Goal: Information Seeking & Learning: Compare options

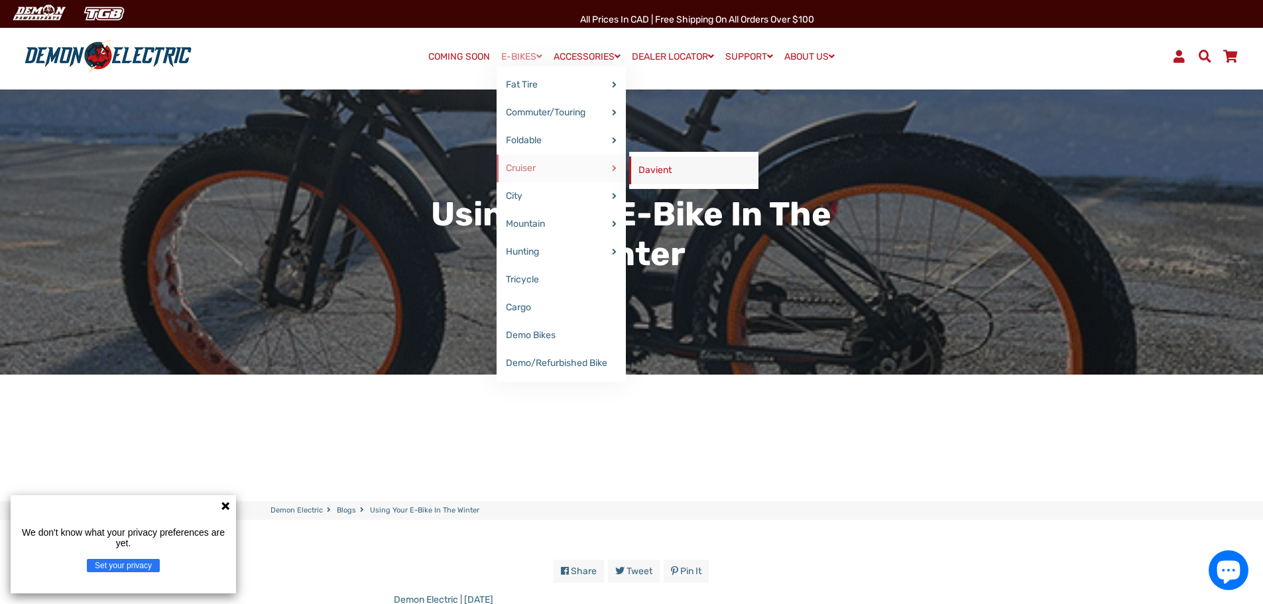
click at [654, 177] on link "Davient" at bounding box center [693, 170] width 129 height 28
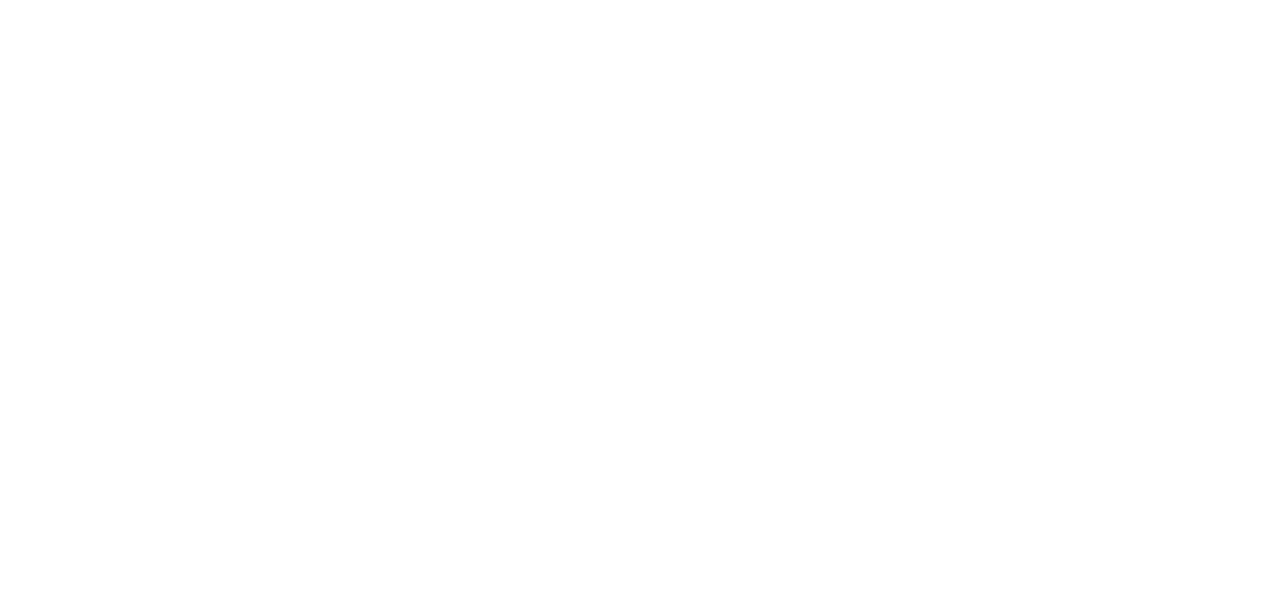
select select "******"
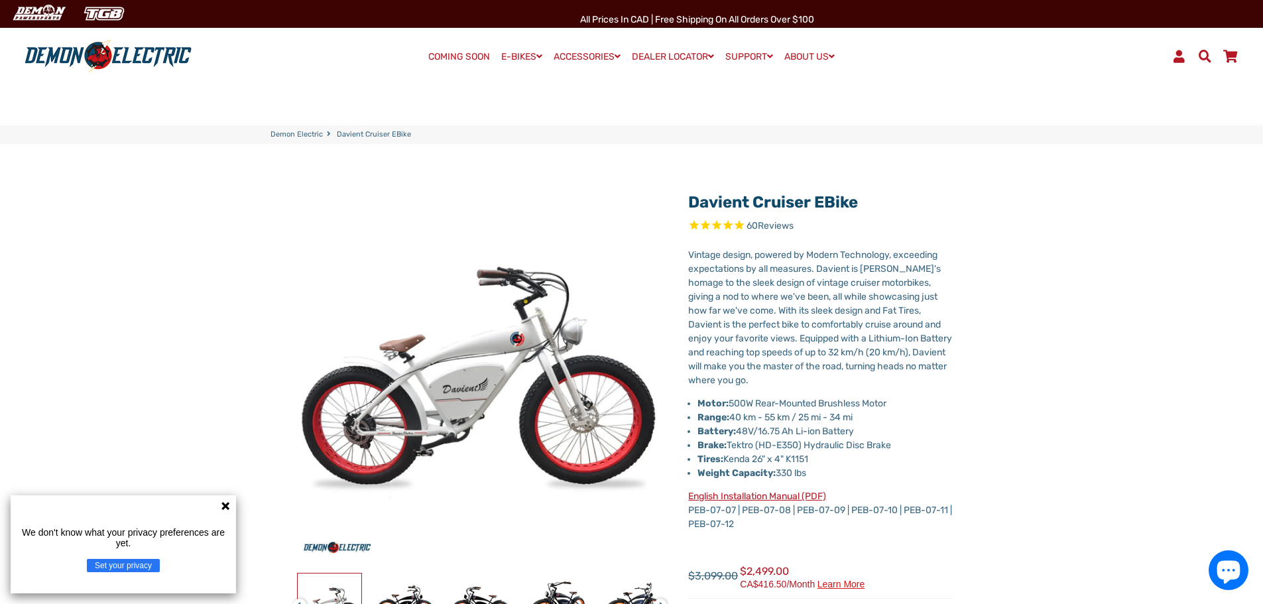
scroll to position [1, 0]
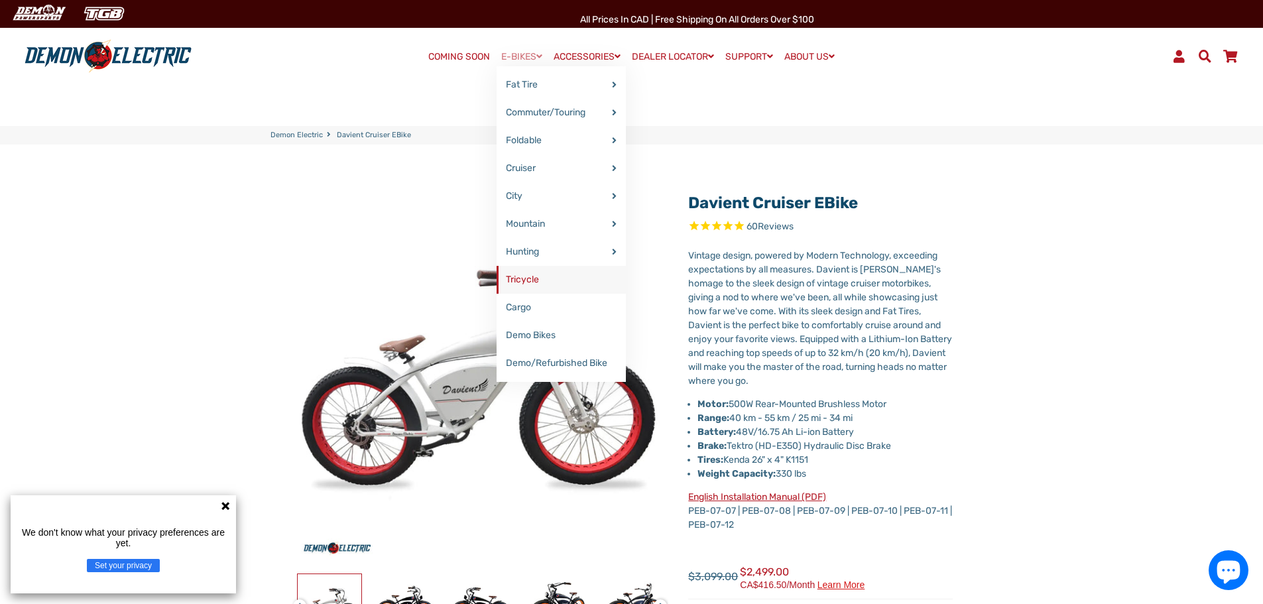
click at [514, 280] on link "Tricycle" at bounding box center [561, 280] width 129 height 28
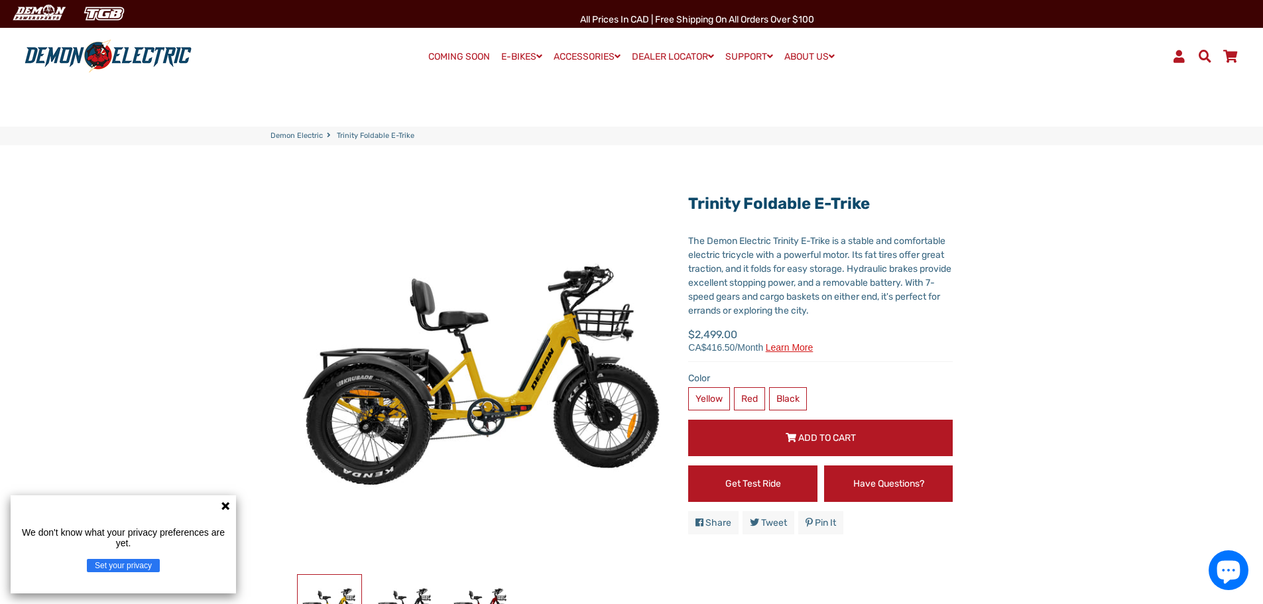
click at [224, 506] on icon at bounding box center [225, 506] width 8 height 8
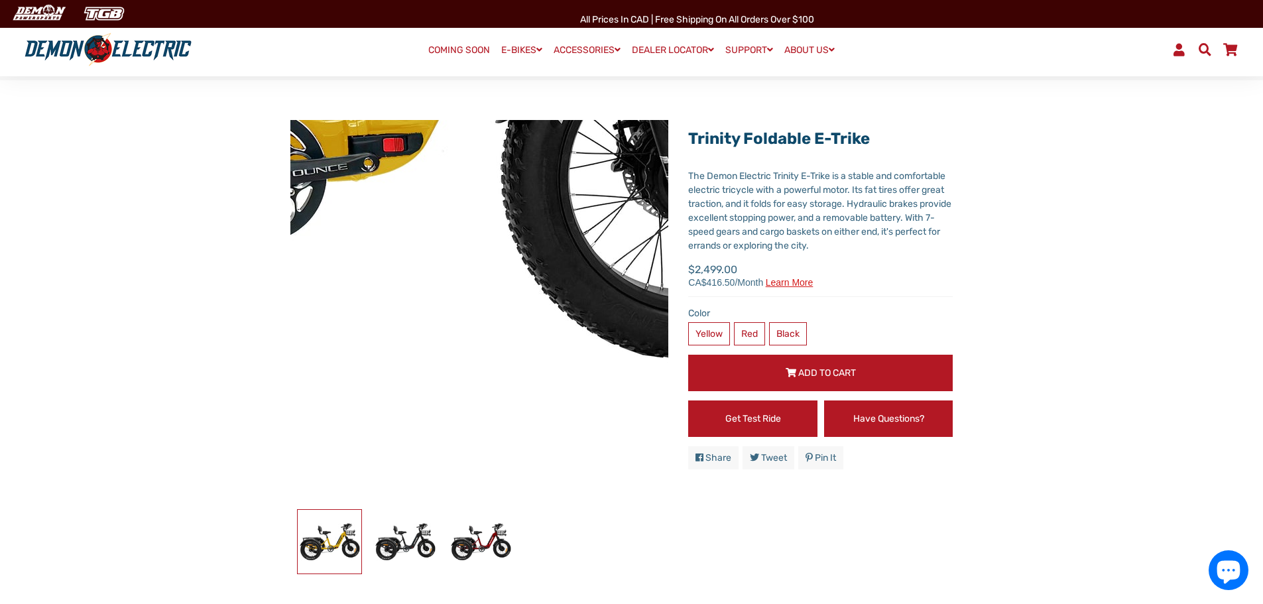
scroll to position [66, 0]
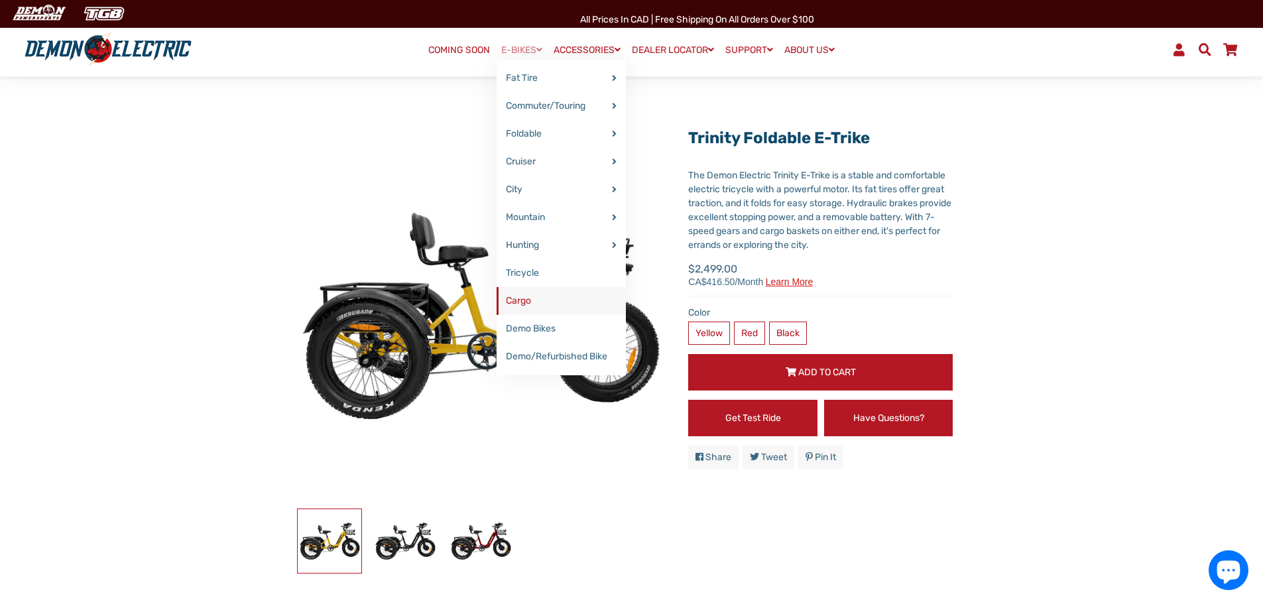
click at [518, 298] on link "Cargo" at bounding box center [561, 301] width 129 height 28
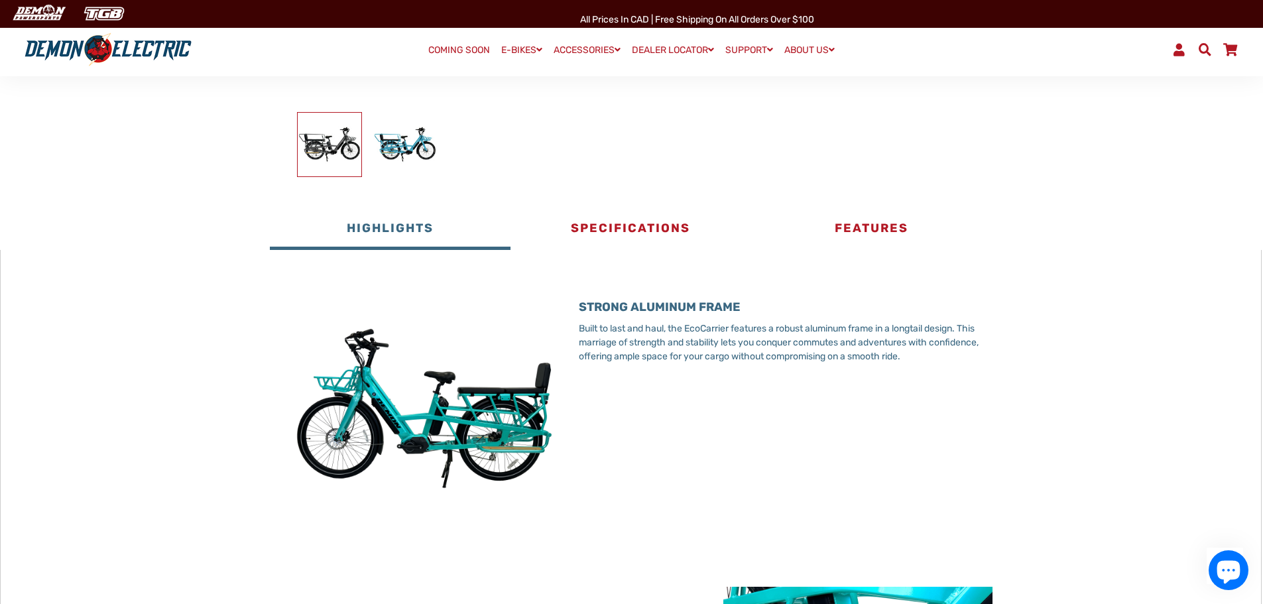
scroll to position [463, 0]
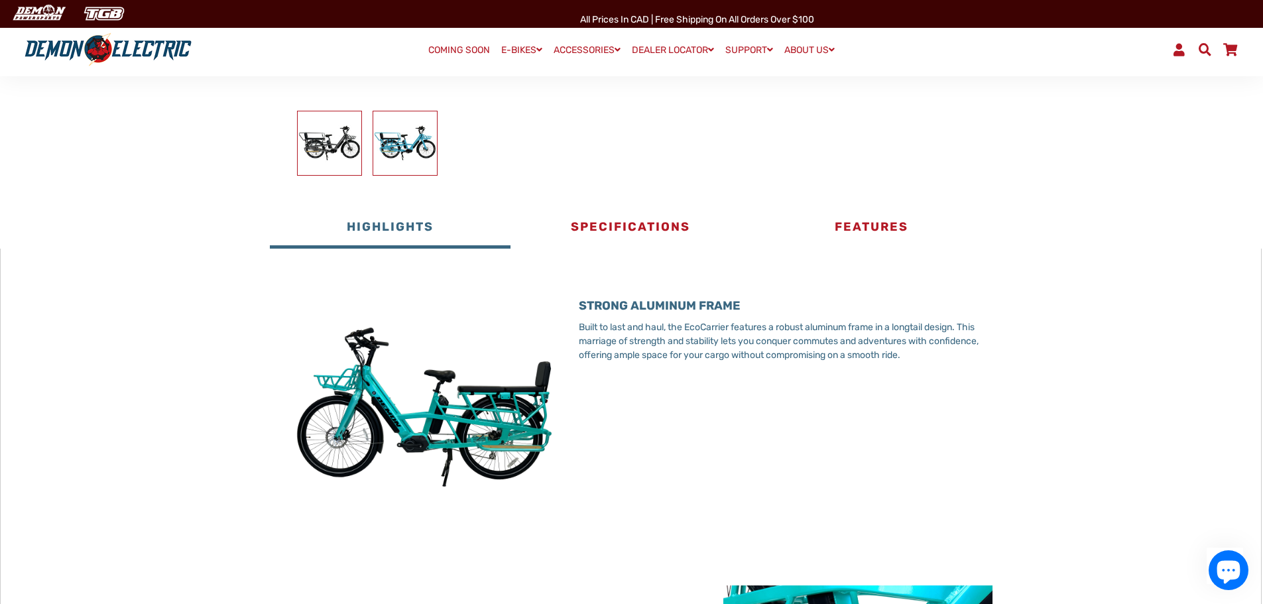
click at [410, 148] on img at bounding box center [405, 143] width 64 height 64
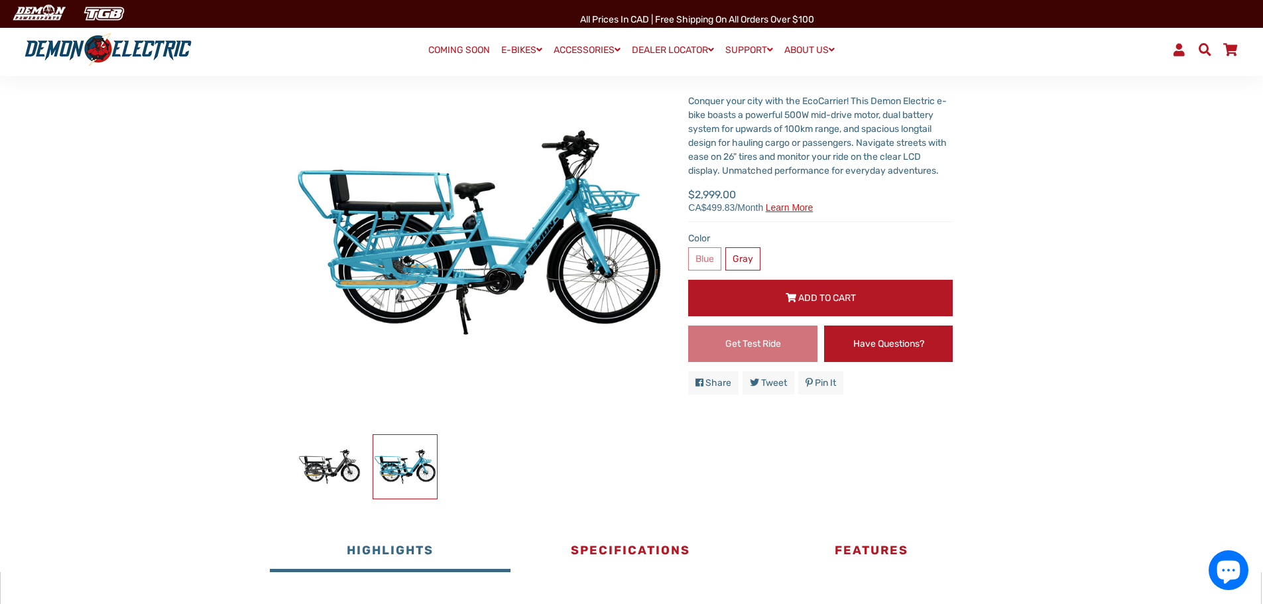
scroll to position [0, 0]
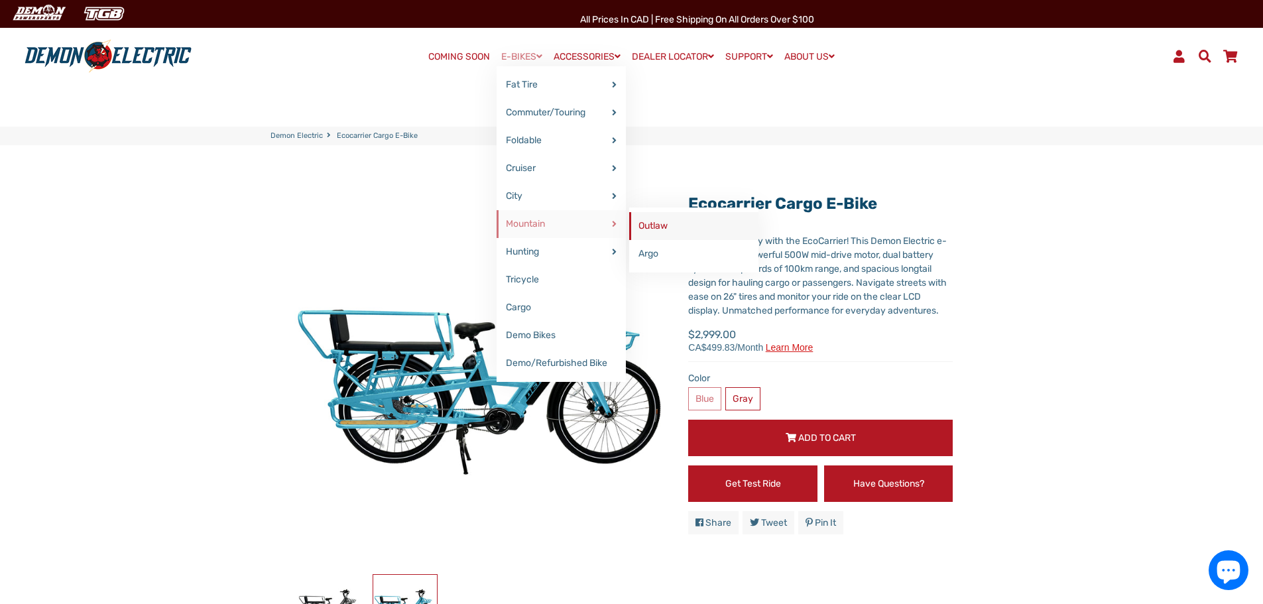
click at [644, 228] on link "Outlaw" at bounding box center [693, 226] width 129 height 28
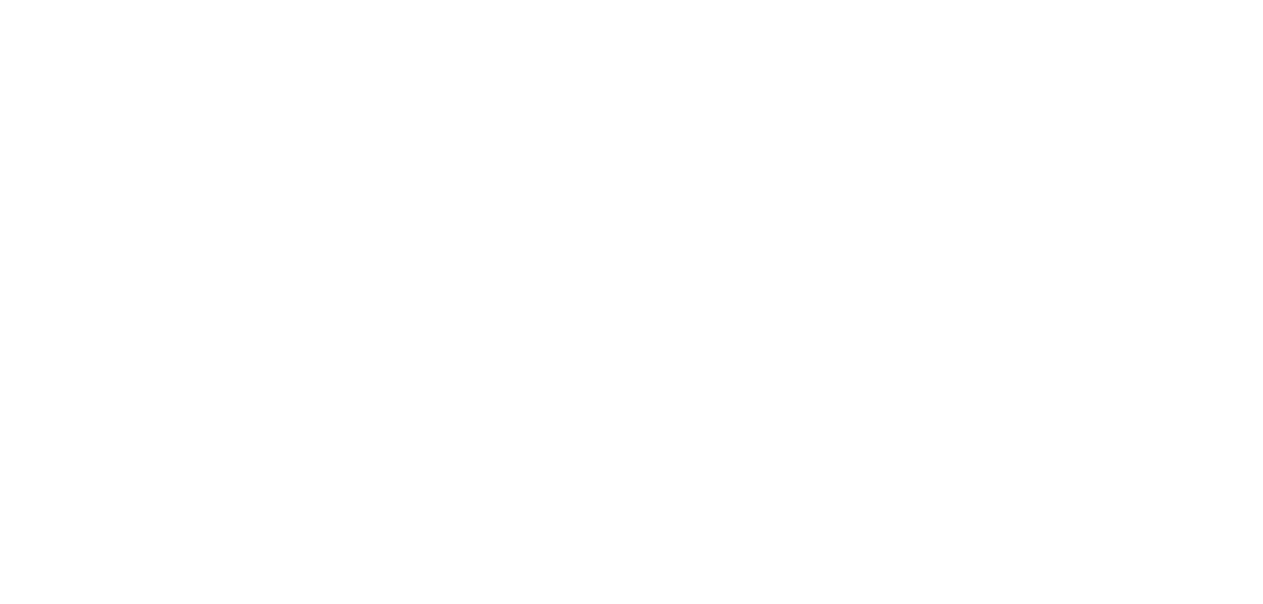
select select "******"
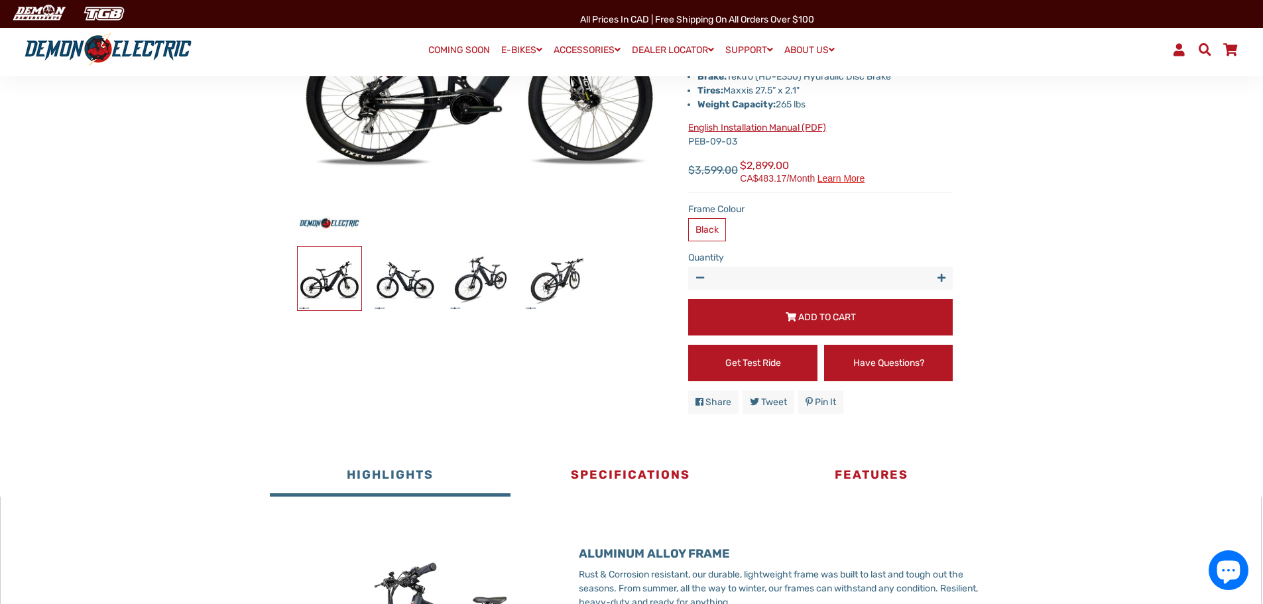
scroll to position [330, 0]
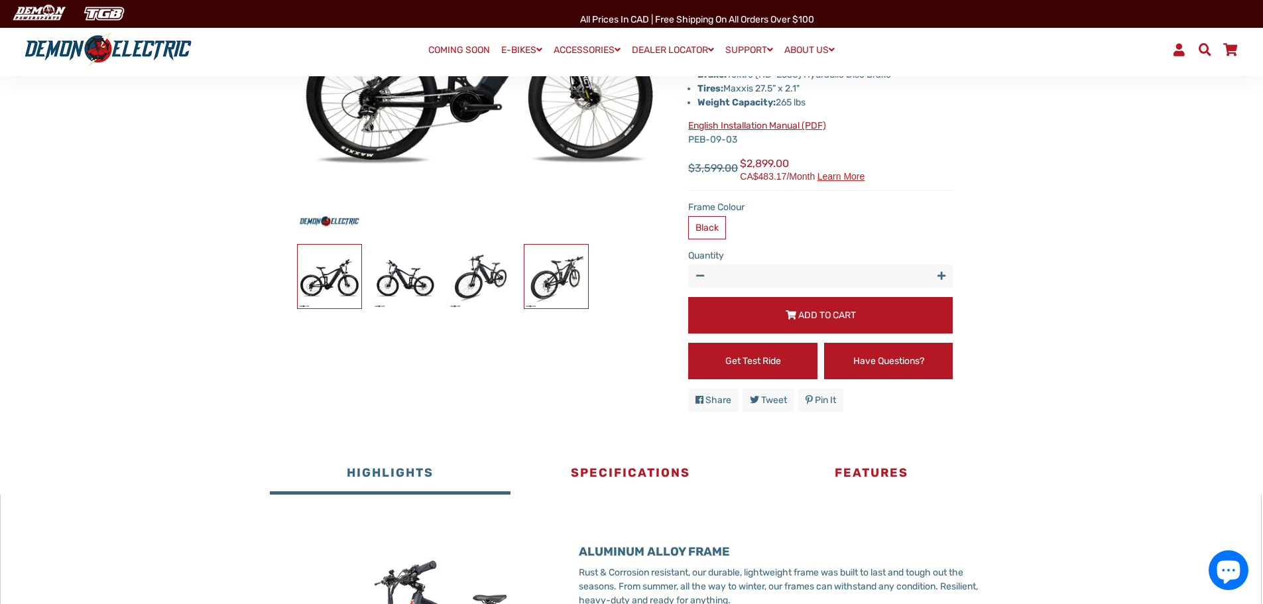
click at [558, 282] on img at bounding box center [556, 277] width 64 height 64
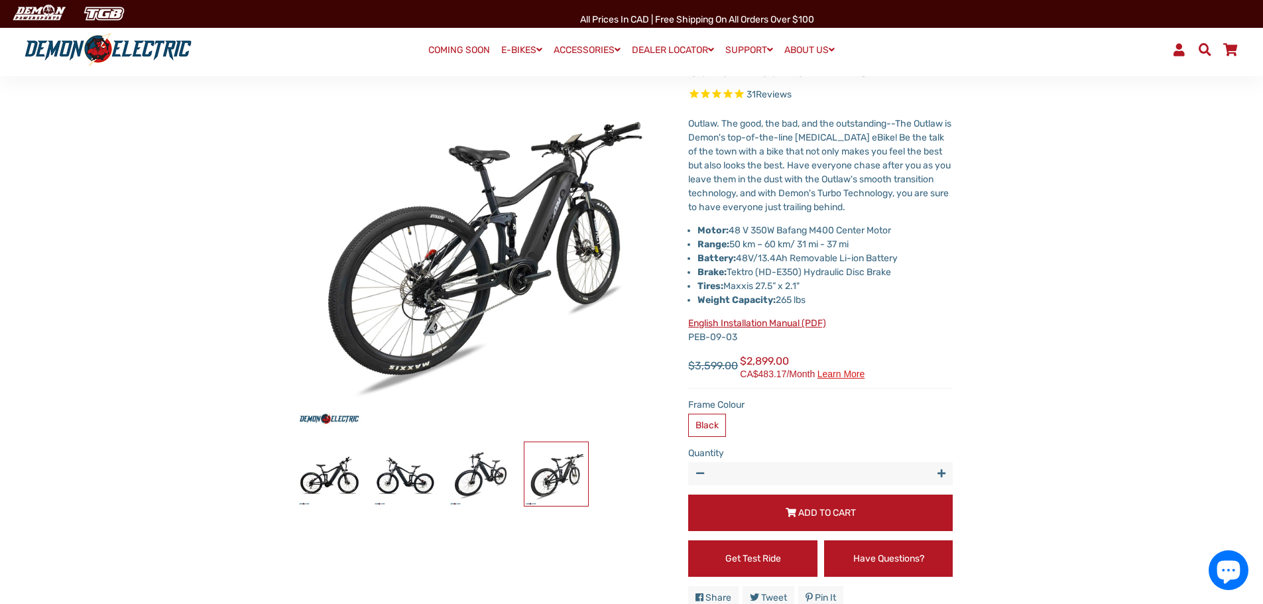
scroll to position [0, 0]
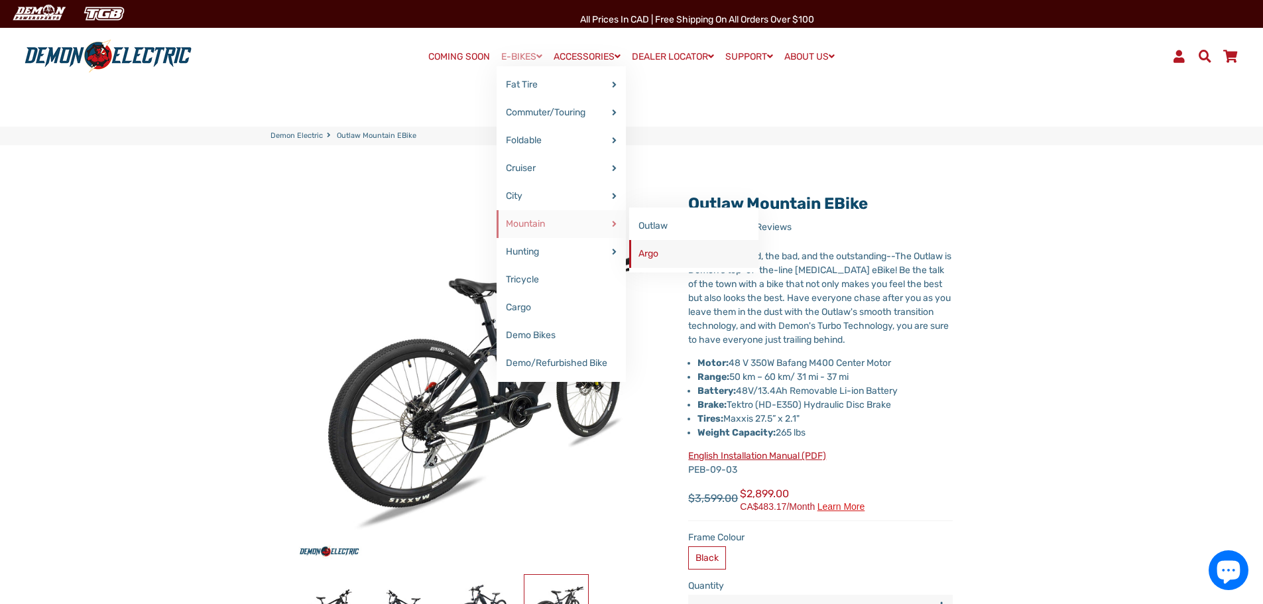
click at [647, 253] on link "Argo" at bounding box center [693, 254] width 129 height 28
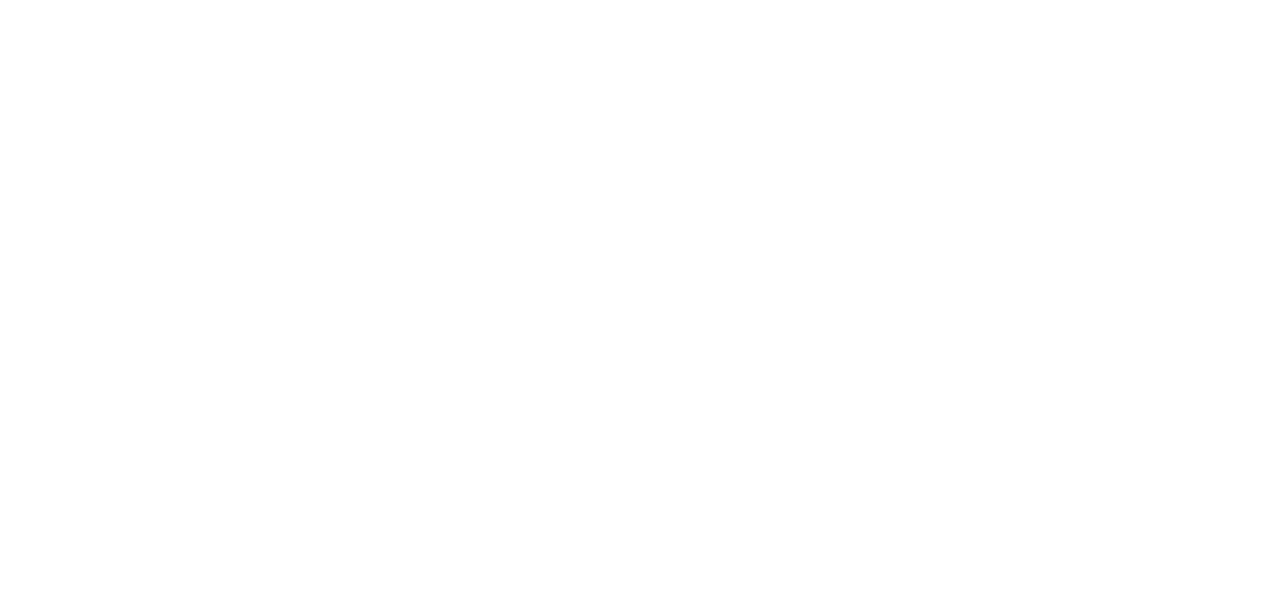
select select "******"
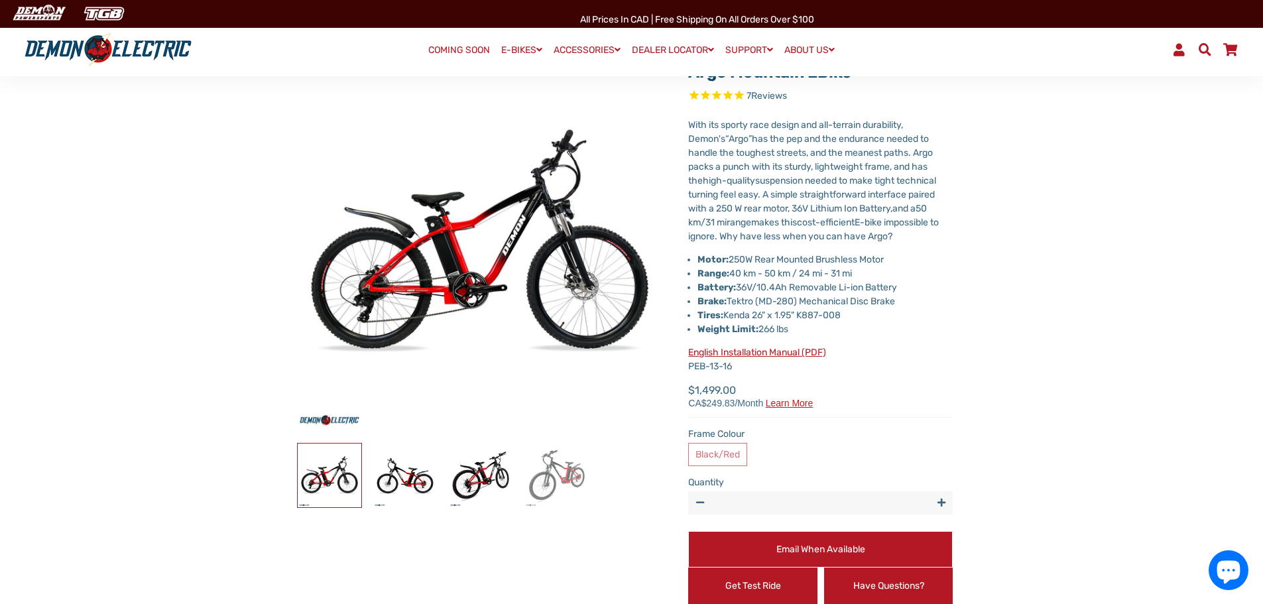
scroll to position [131, 0]
click at [461, 479] on img at bounding box center [481, 475] width 64 height 64
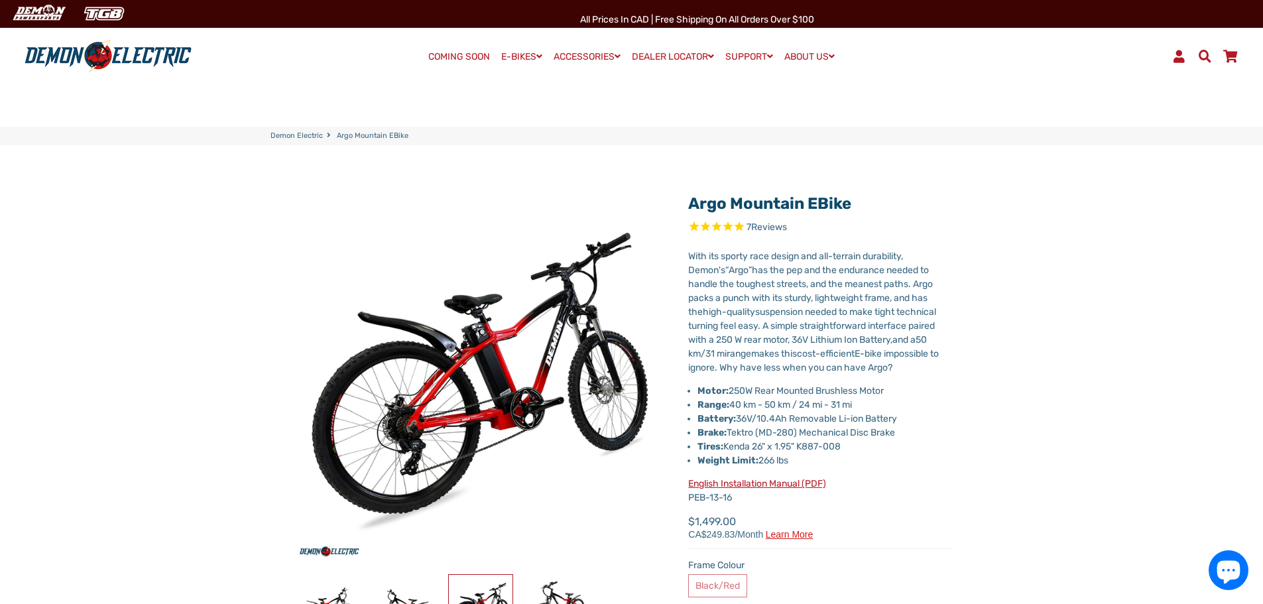
scroll to position [0, 0]
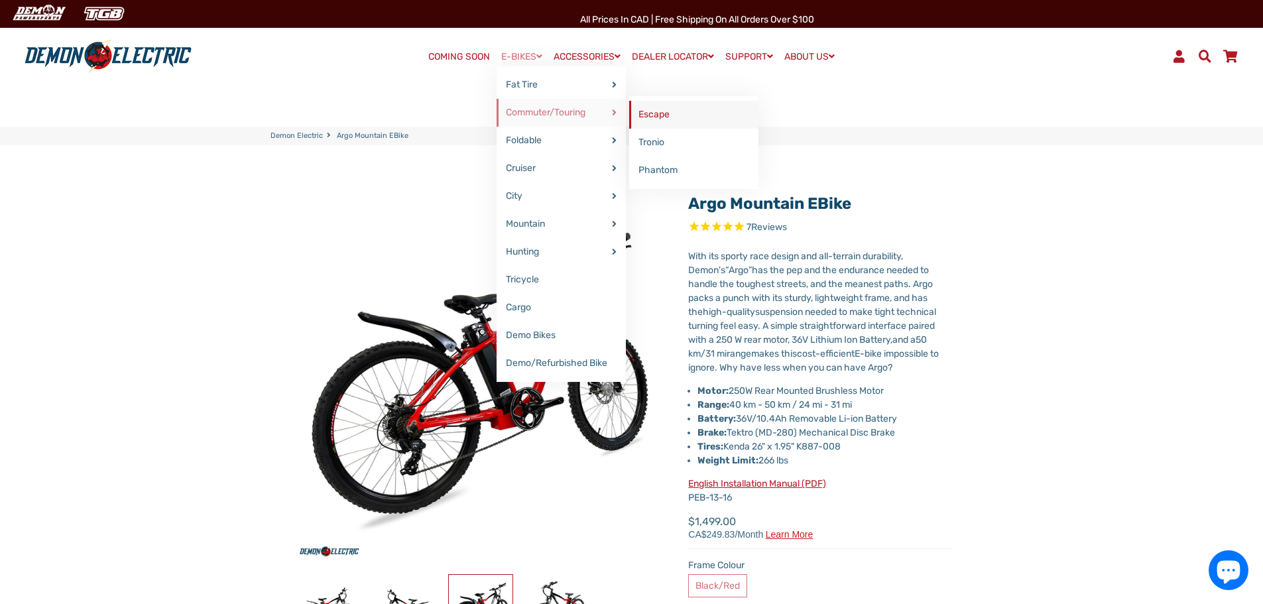
click at [657, 115] on link "Escape" at bounding box center [693, 115] width 129 height 28
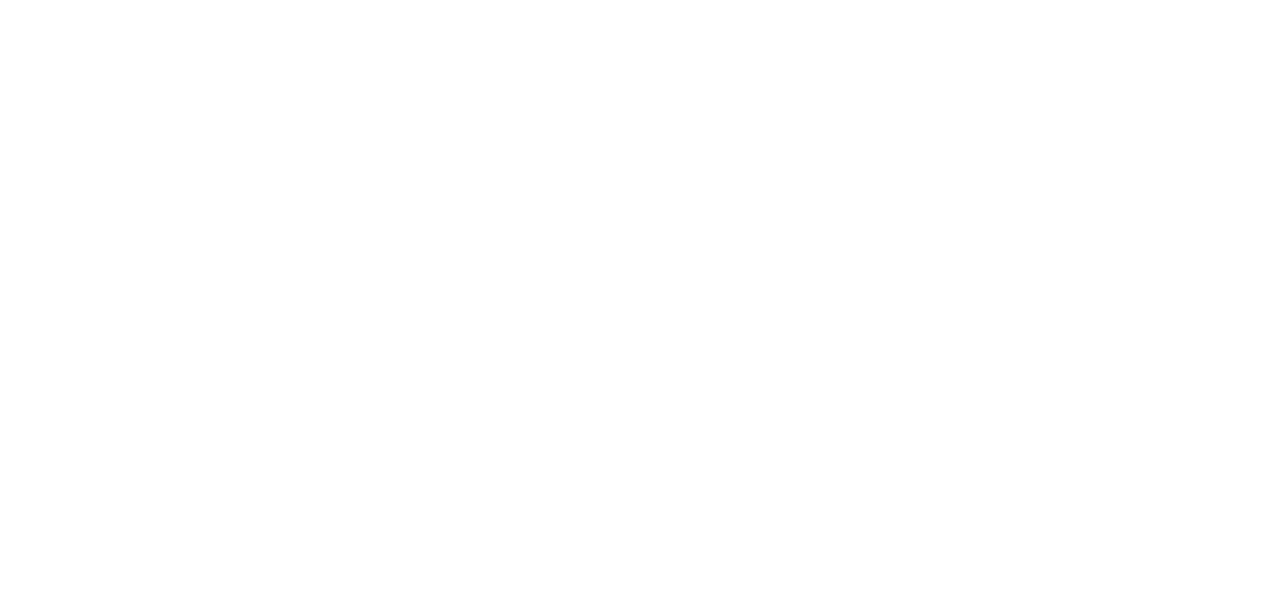
select select "******"
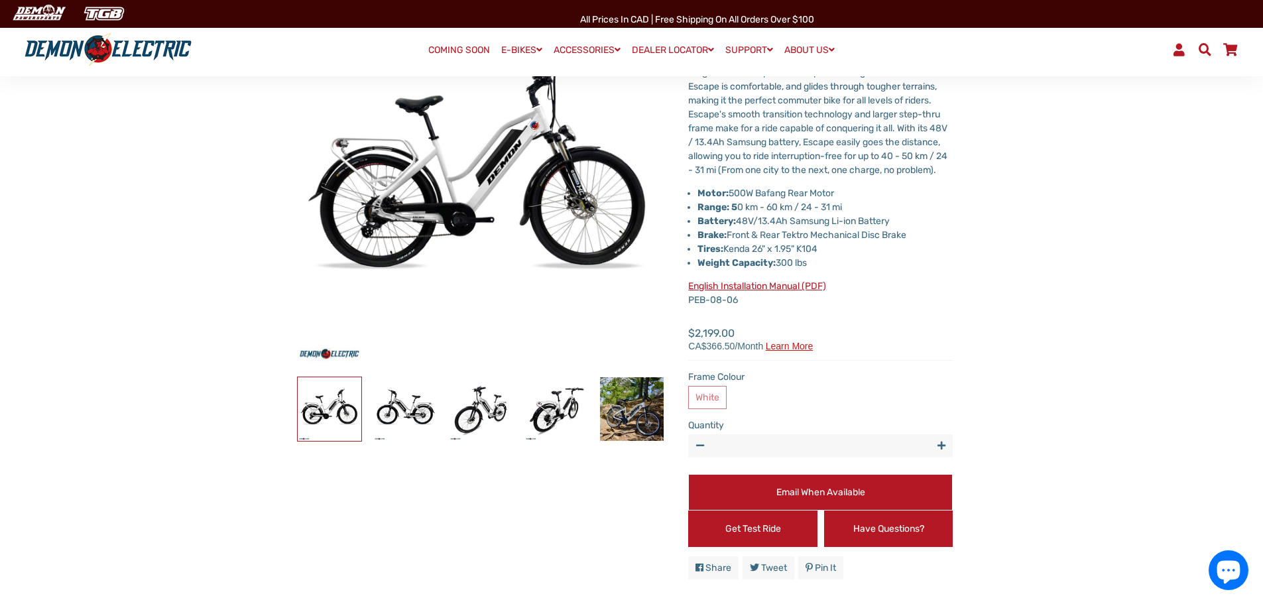
scroll to position [198, 0]
click at [636, 410] on img at bounding box center [632, 409] width 64 height 64
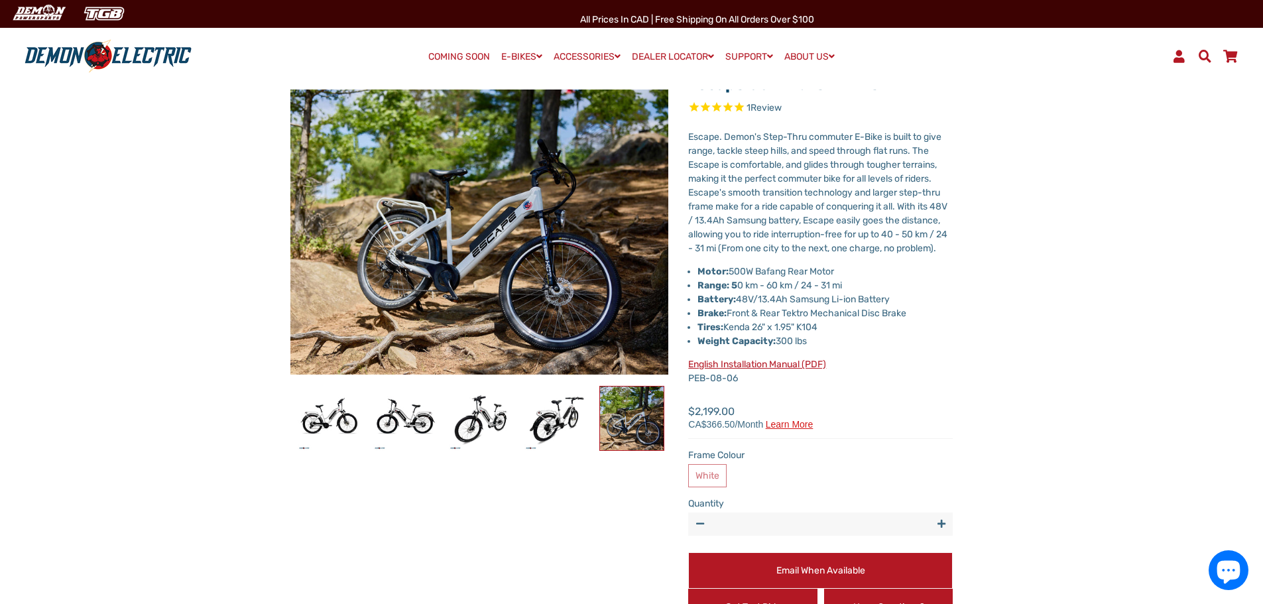
scroll to position [0, 0]
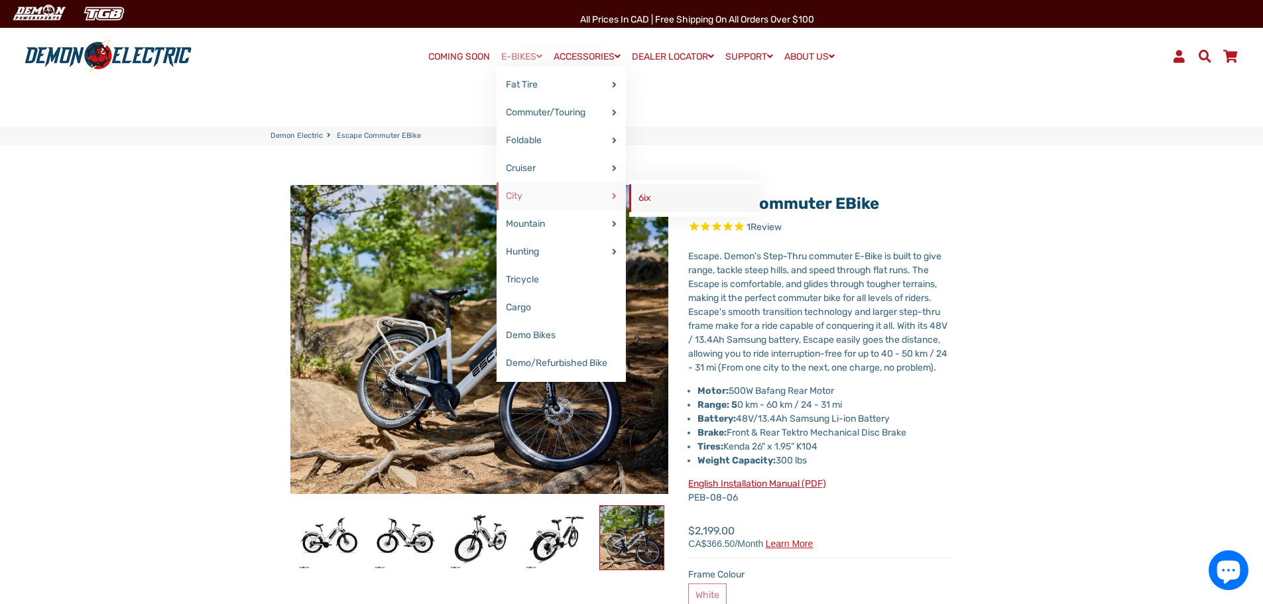
click at [642, 197] on link "6ix" at bounding box center [693, 198] width 129 height 28
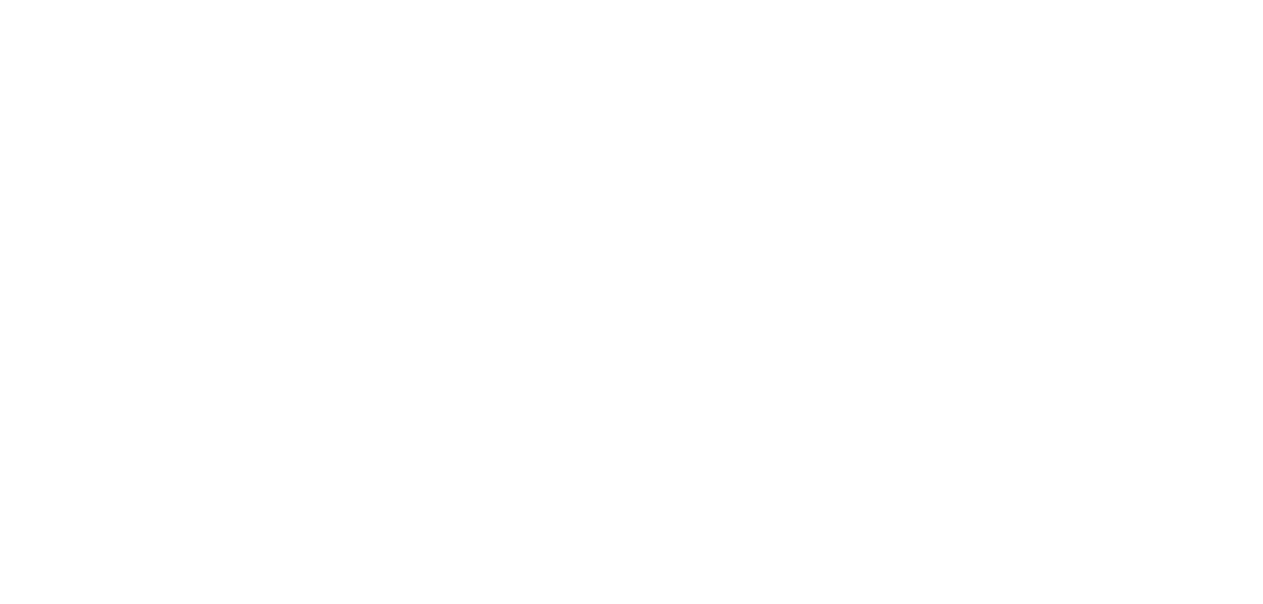
select select "******"
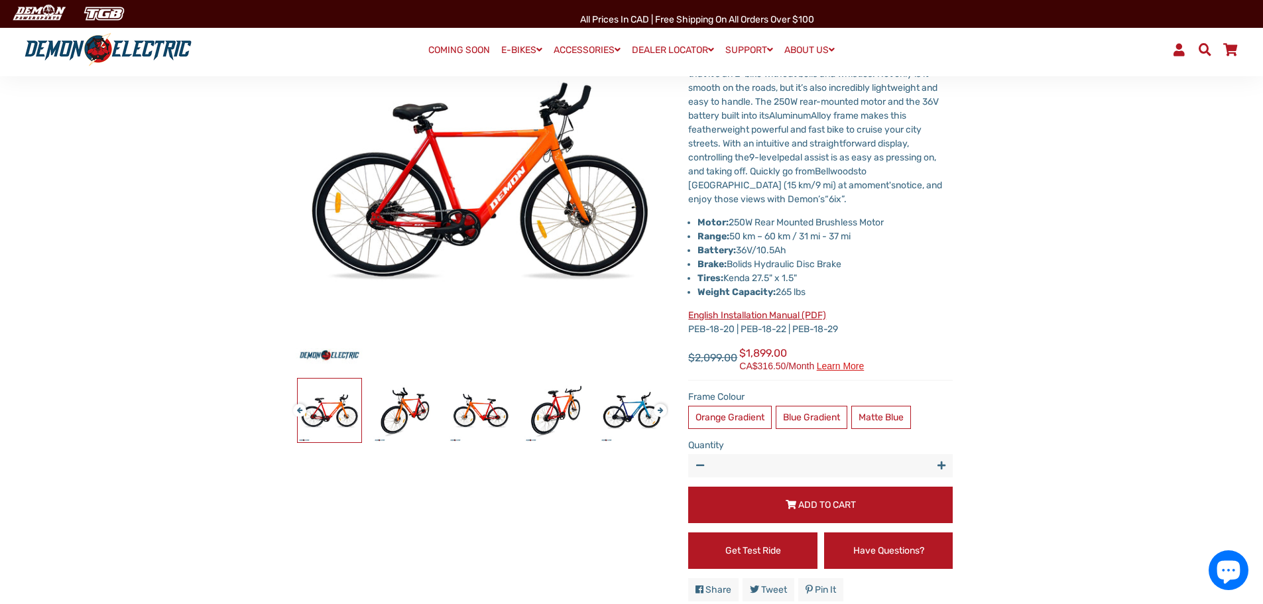
scroll to position [197, 0]
click at [609, 417] on img at bounding box center [632, 410] width 64 height 64
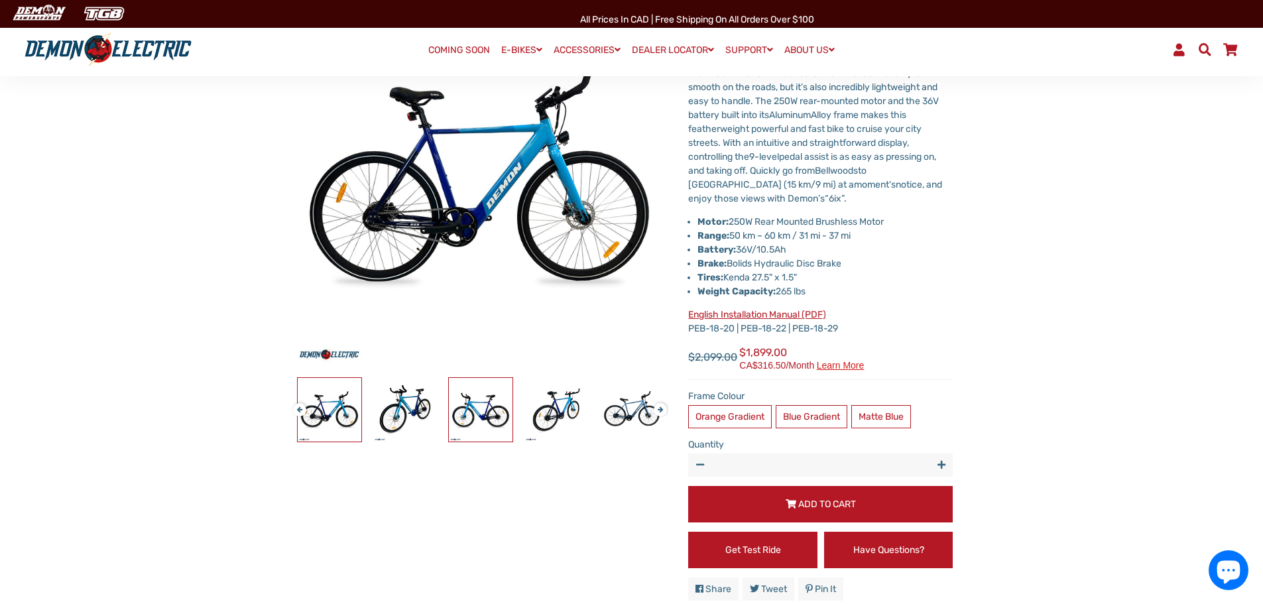
click at [450, 412] on img at bounding box center [481, 410] width 64 height 64
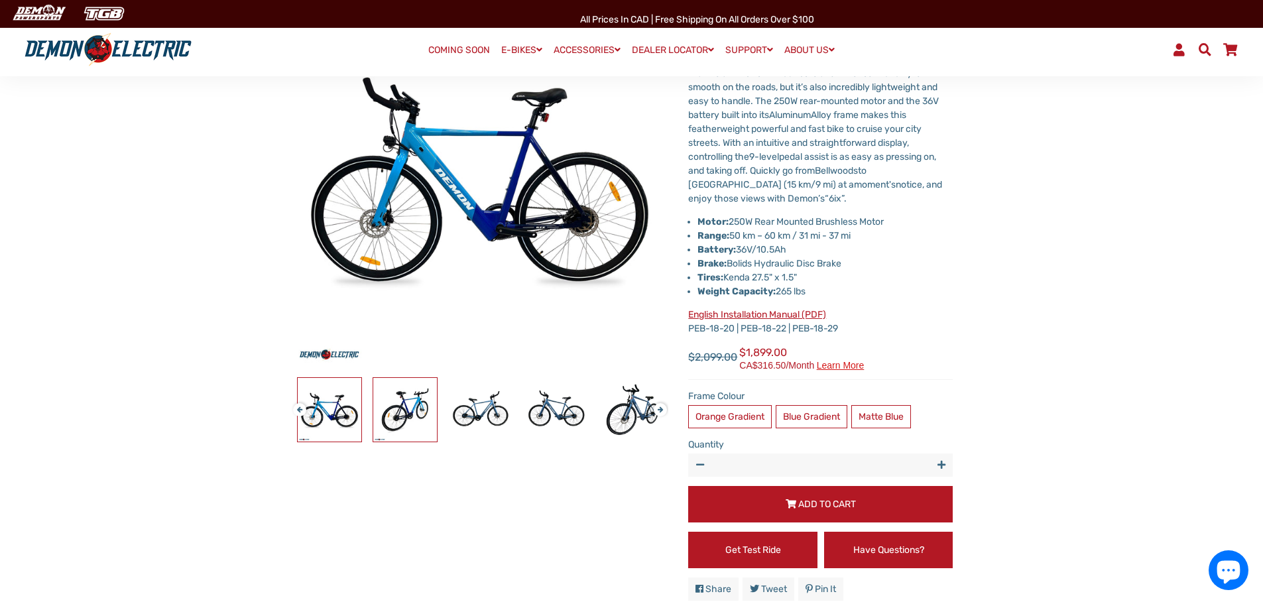
click at [424, 409] on img at bounding box center [405, 410] width 64 height 64
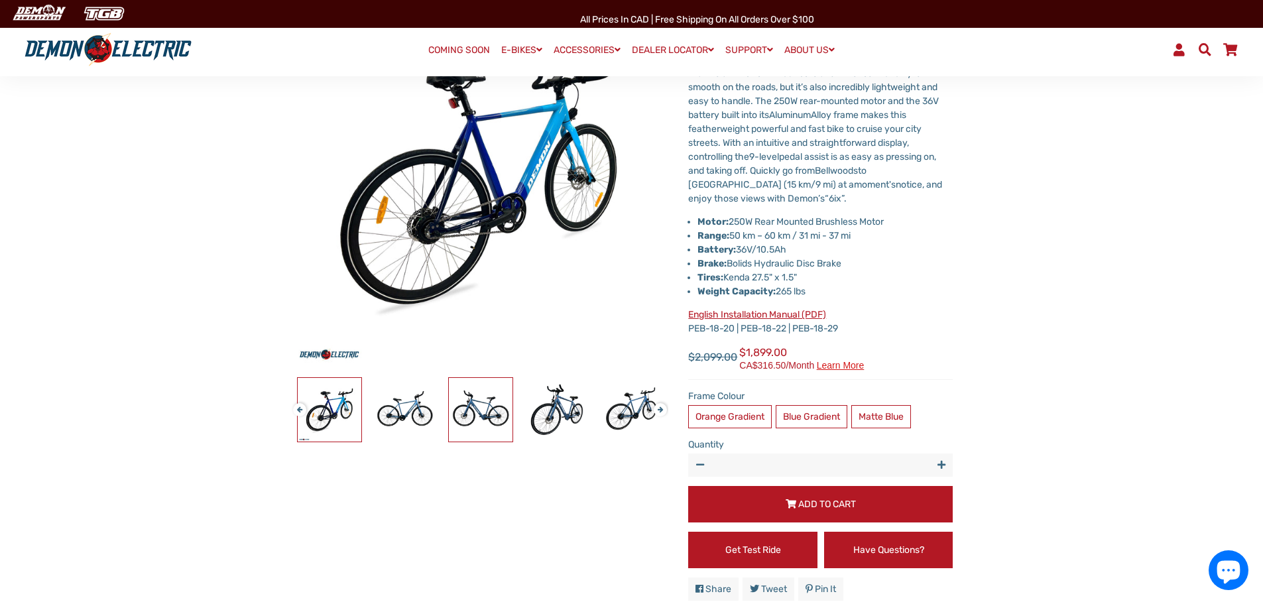
click at [502, 409] on img at bounding box center [481, 410] width 64 height 64
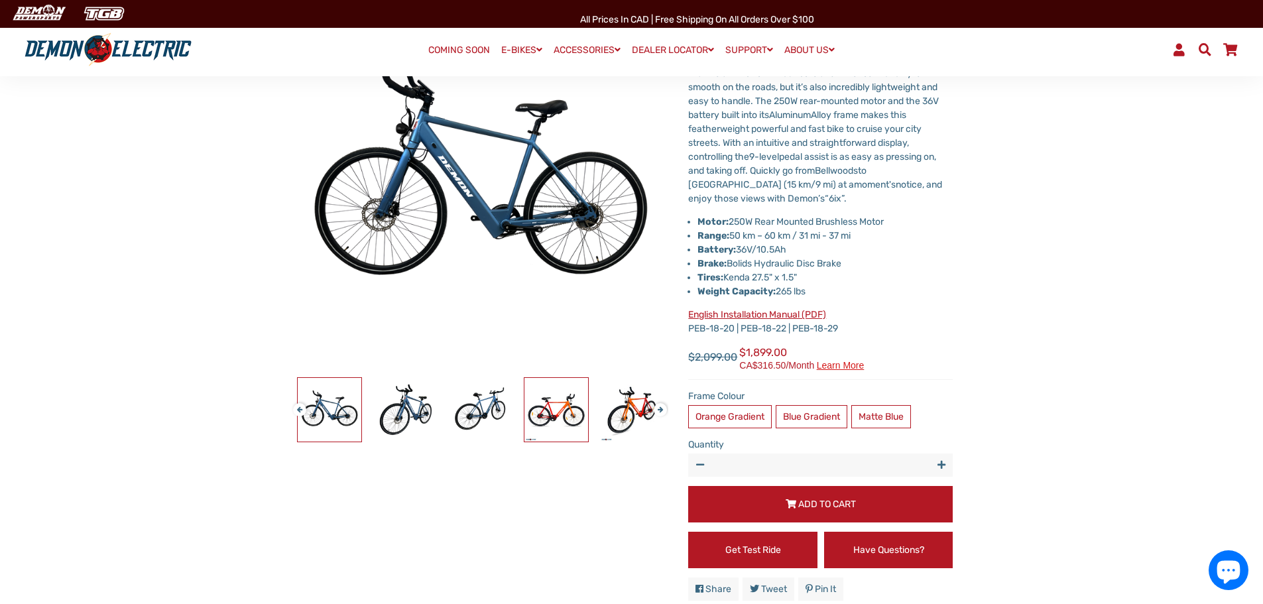
click at [556, 420] on img at bounding box center [556, 410] width 64 height 64
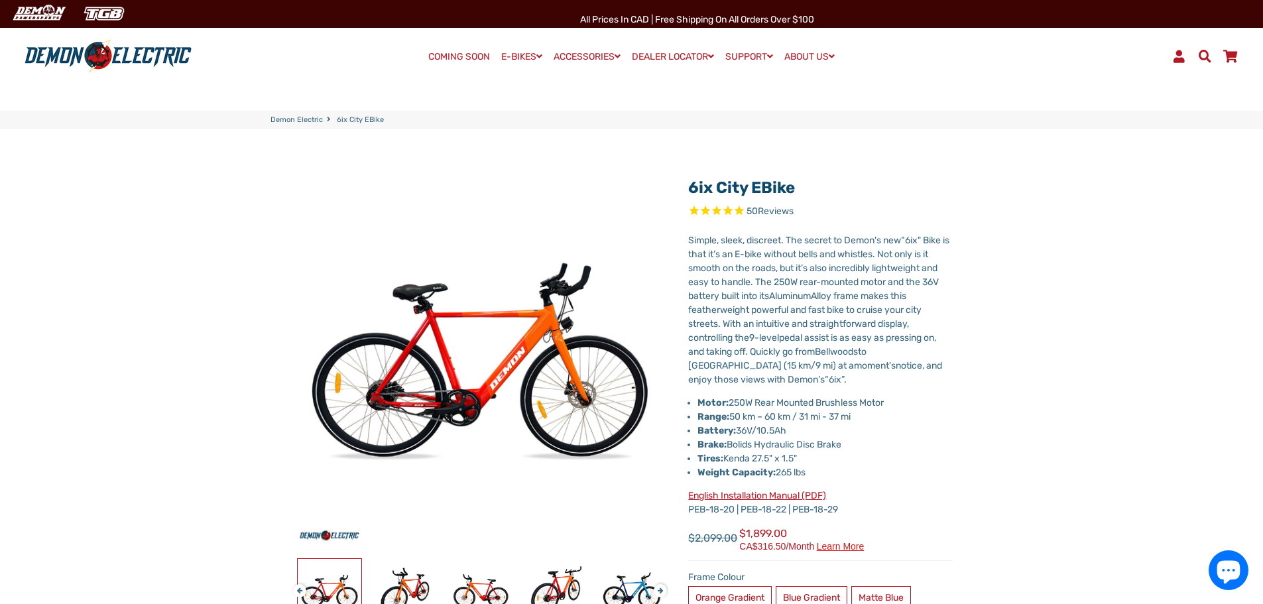
scroll to position [0, 0]
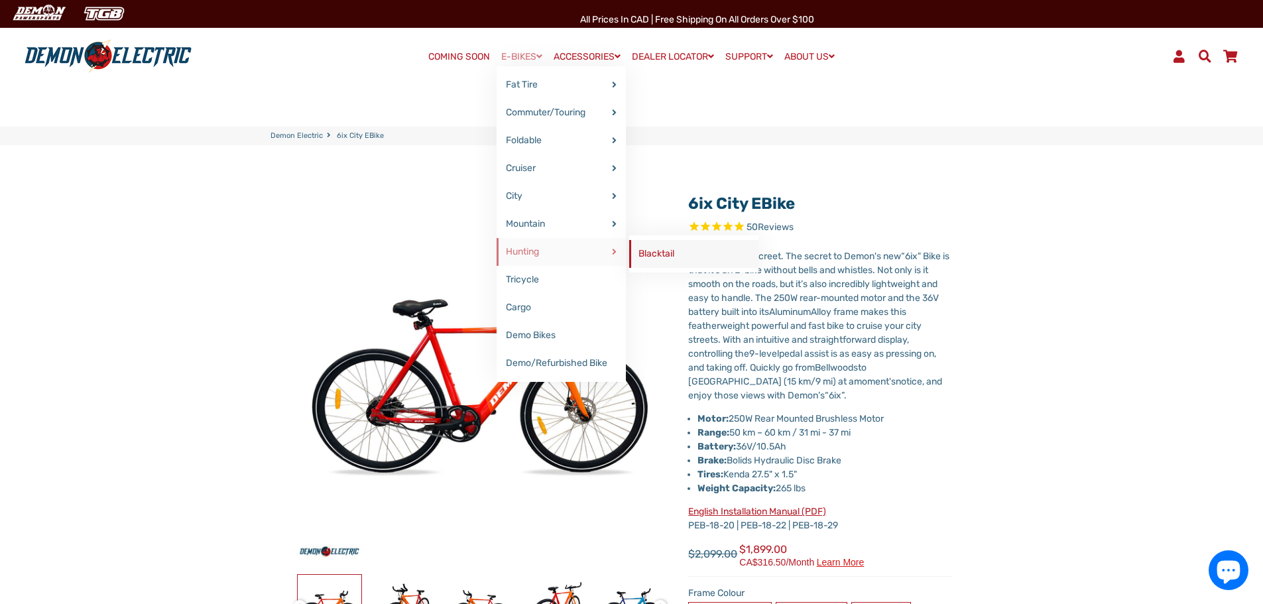
click at [646, 253] on link "Blacktail" at bounding box center [693, 254] width 129 height 28
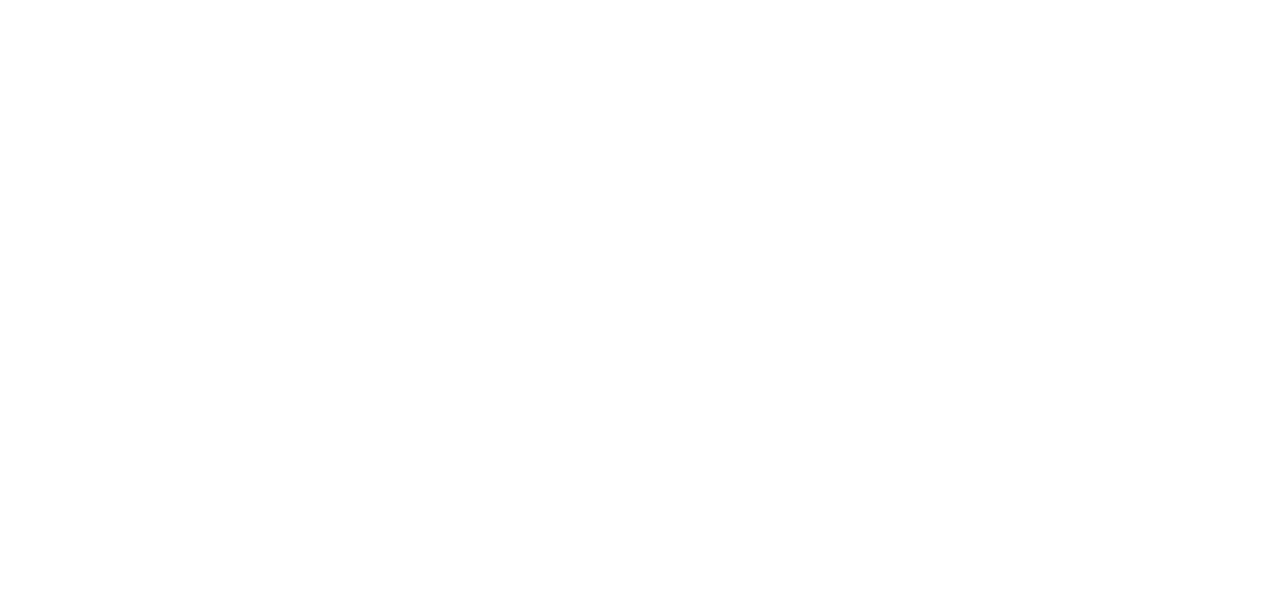
select select "******"
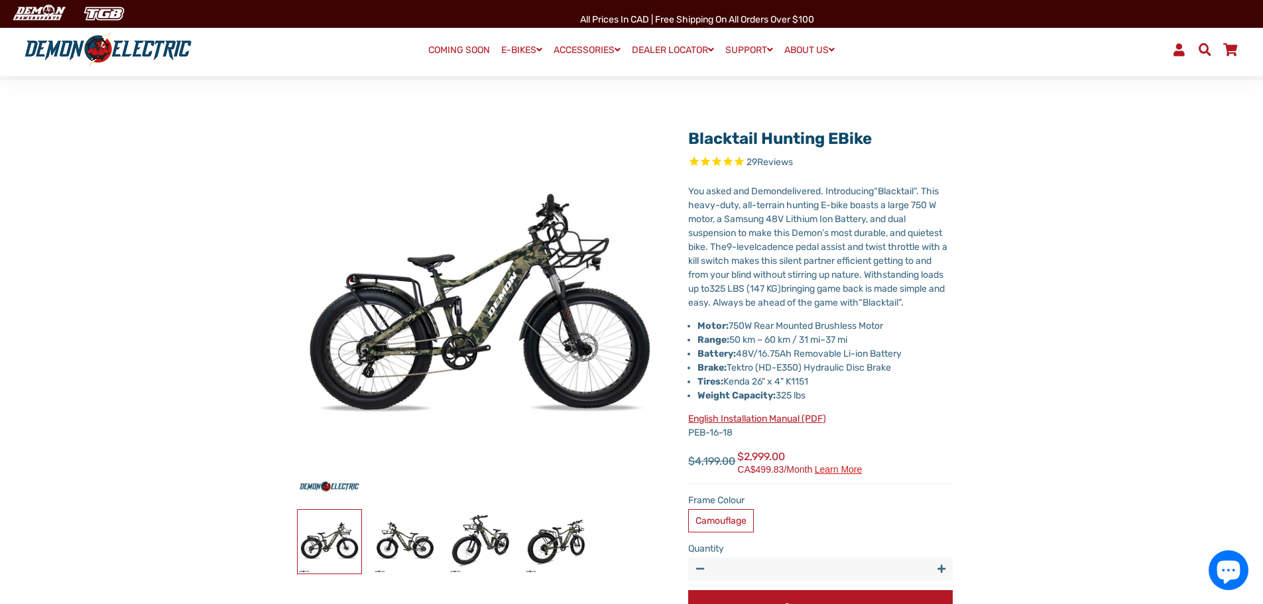
scroll to position [65, 0]
click at [546, 549] on img at bounding box center [556, 542] width 64 height 64
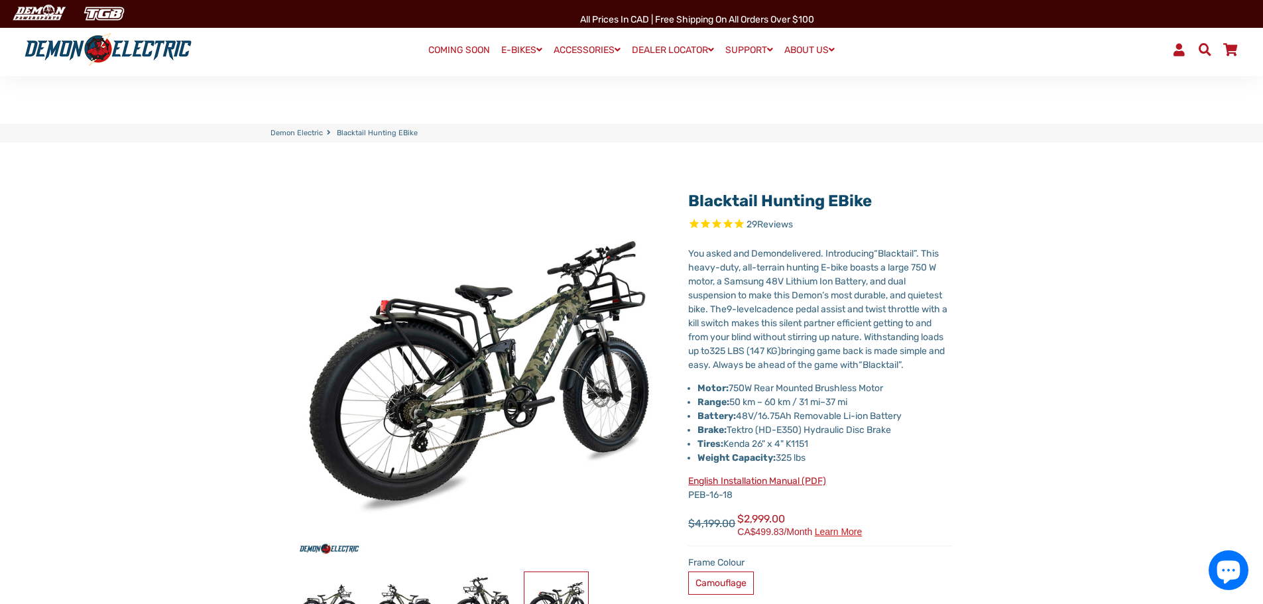
scroll to position [0, 0]
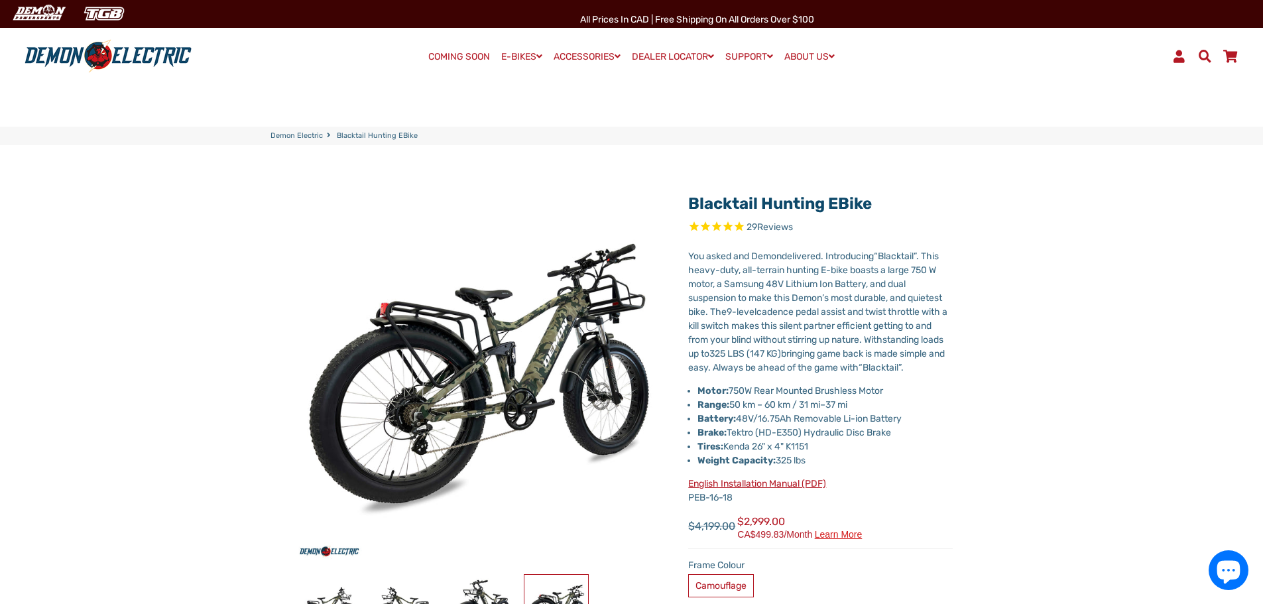
click at [978, 351] on div "Blacktail Hunting eBike 29 Reviews" at bounding box center [631, 482] width 723 height 595
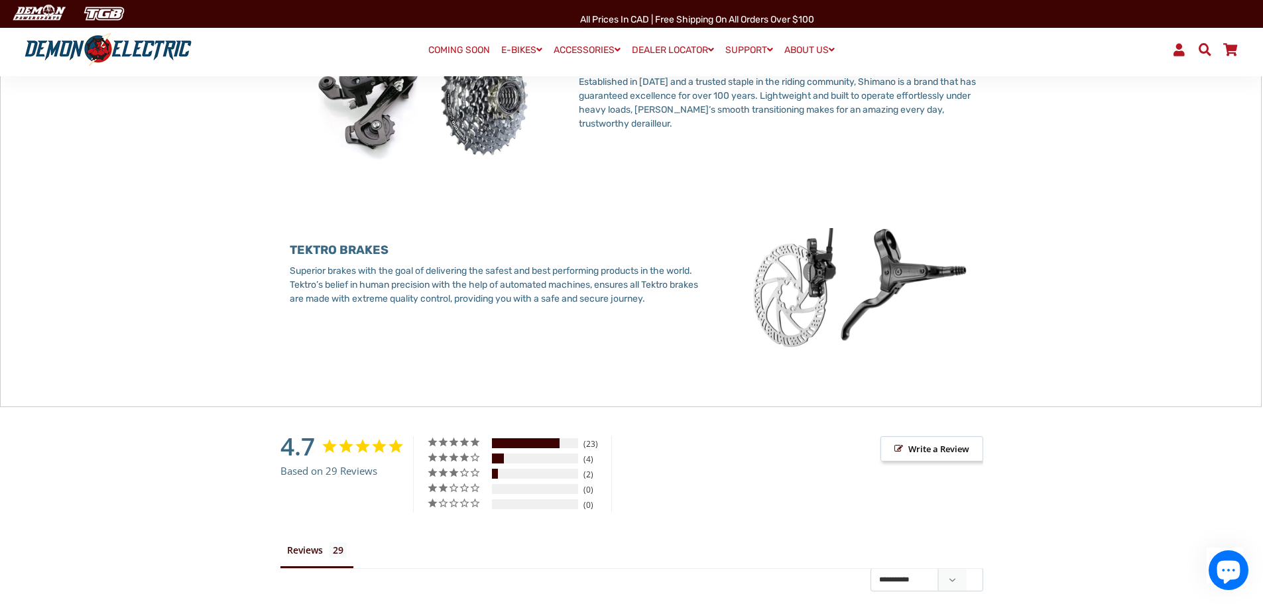
scroll to position [1722, 0]
